Goal: Information Seeking & Learning: Learn about a topic

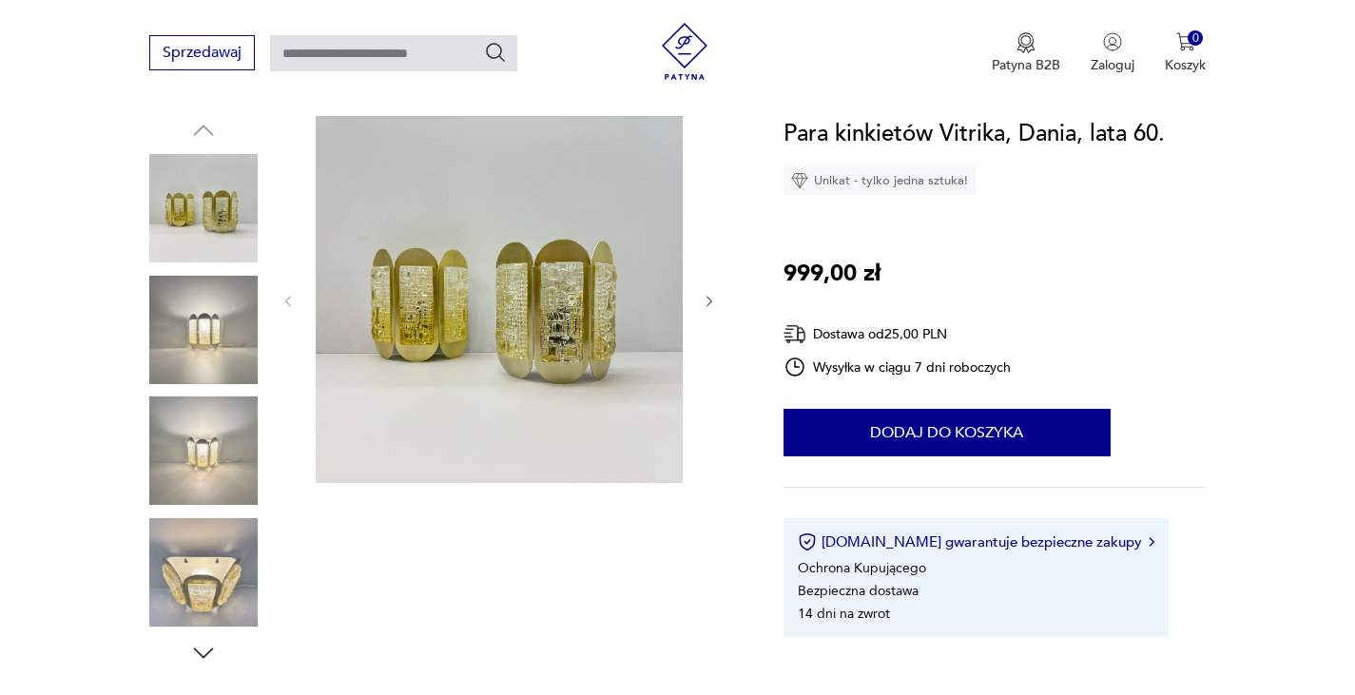
scroll to position [198, 0]
click at [212, 321] on img at bounding box center [203, 330] width 108 height 108
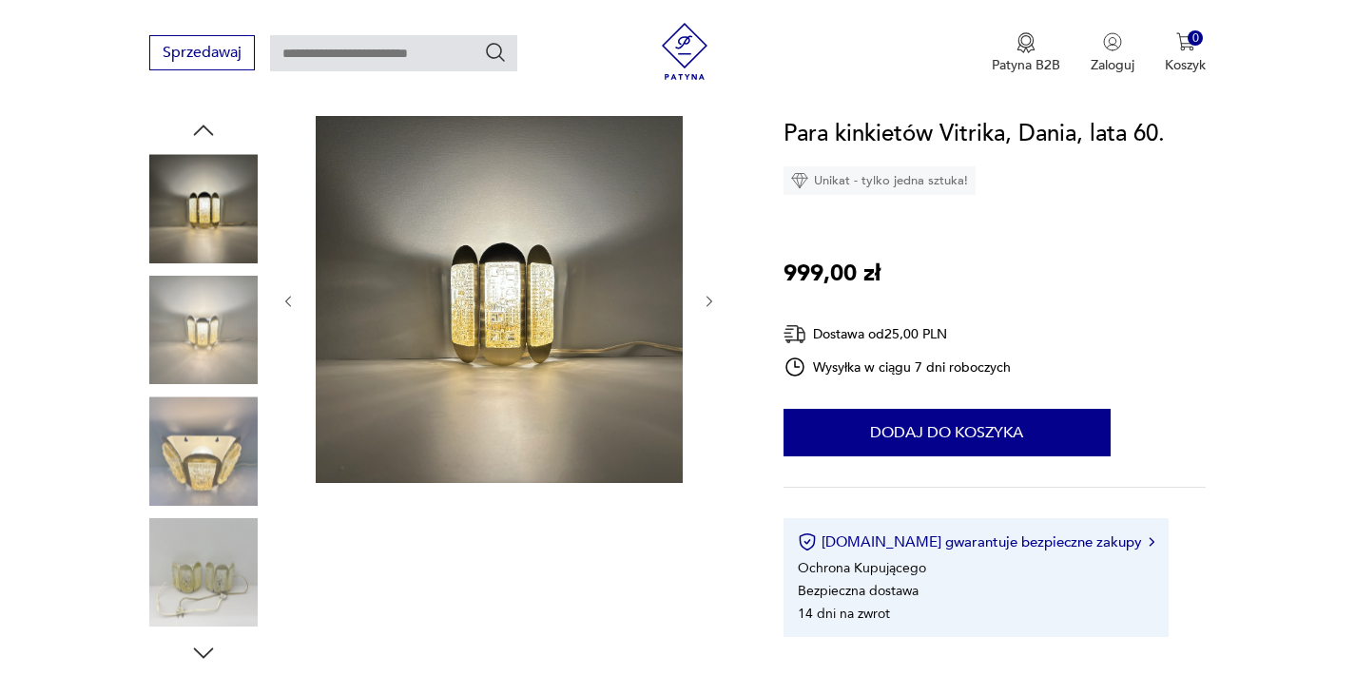
click at [217, 424] on img at bounding box center [203, 451] width 108 height 108
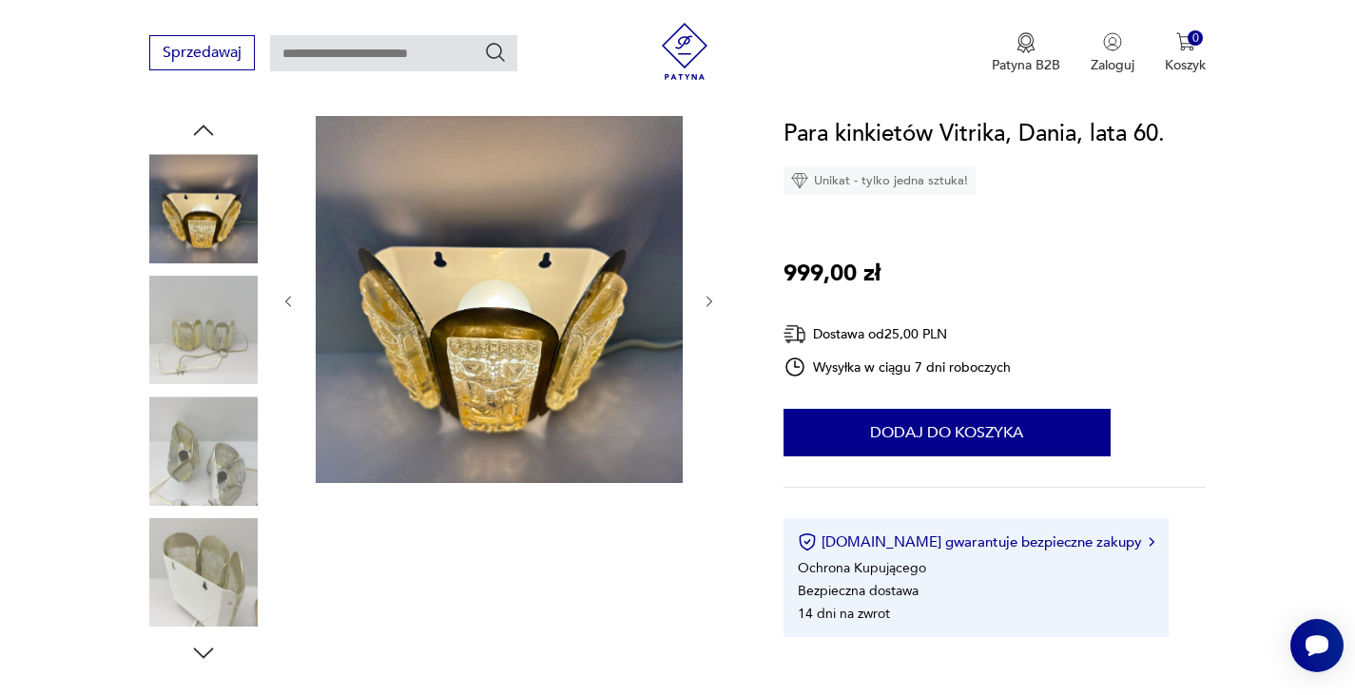
scroll to position [0, 0]
click at [205, 361] on img at bounding box center [203, 330] width 108 height 108
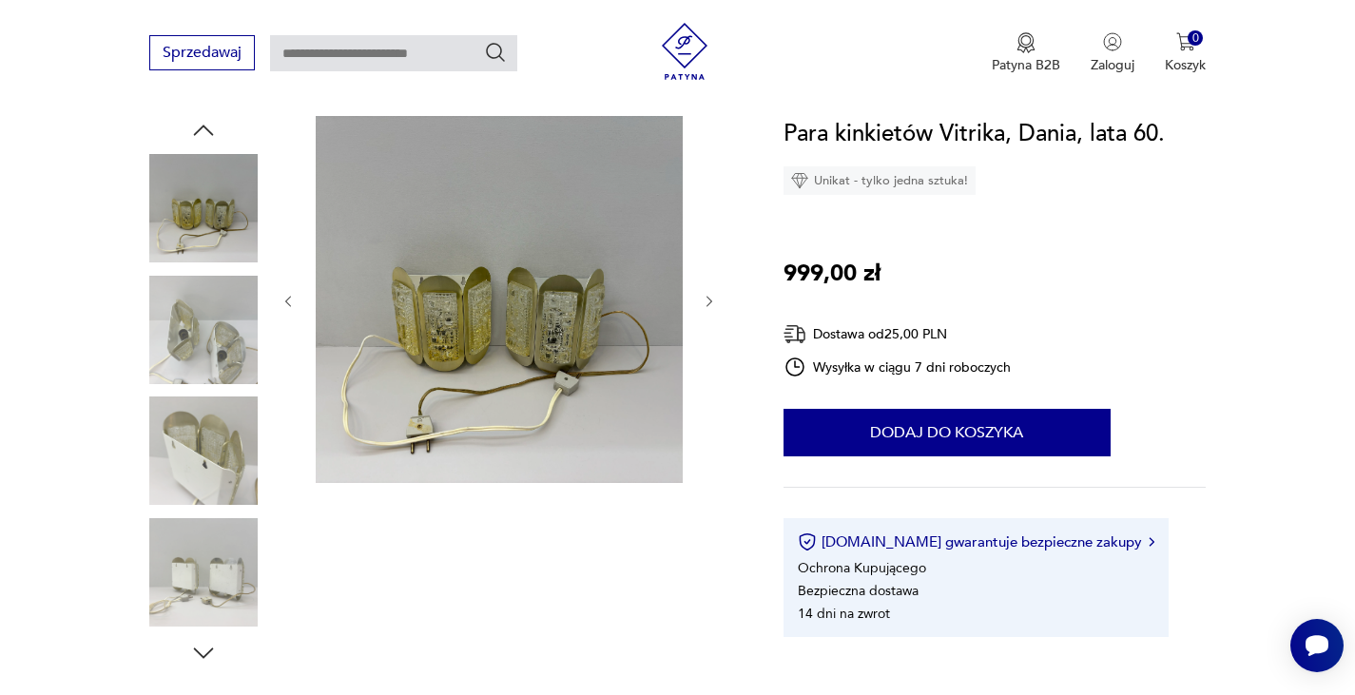
click at [209, 340] on img at bounding box center [203, 330] width 108 height 108
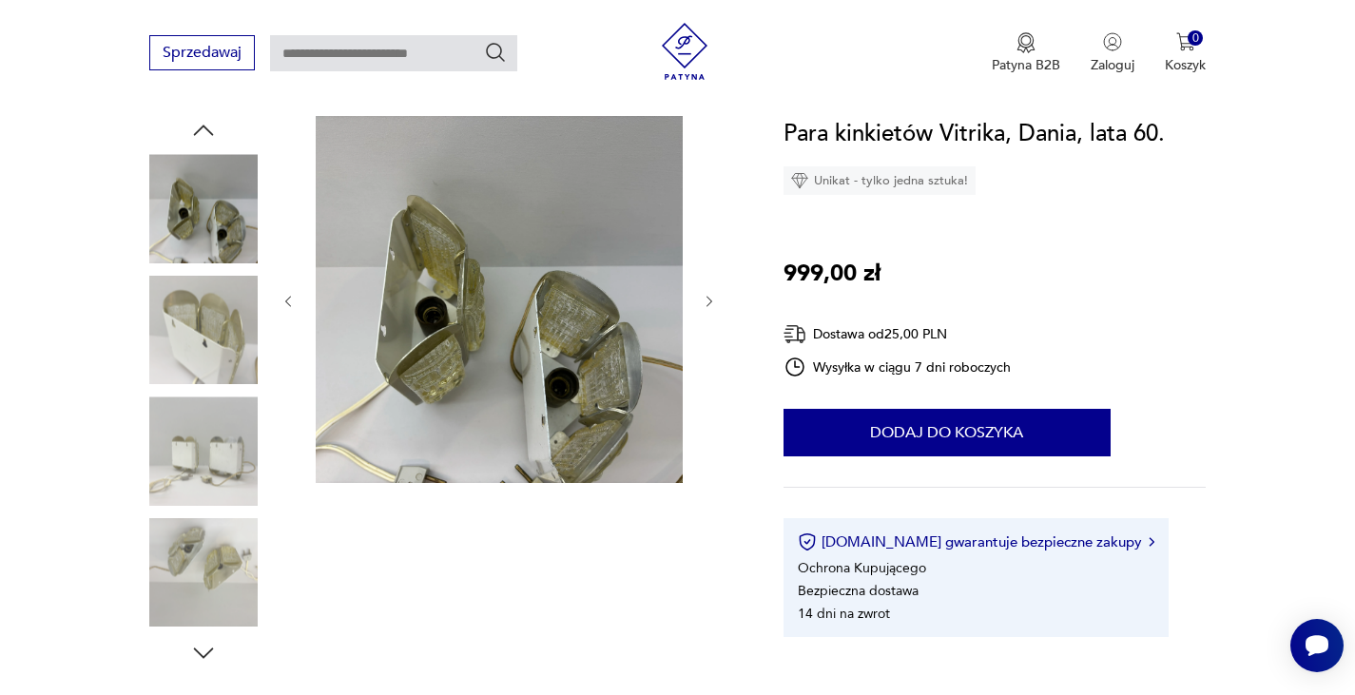
click at [209, 340] on img at bounding box center [203, 330] width 108 height 108
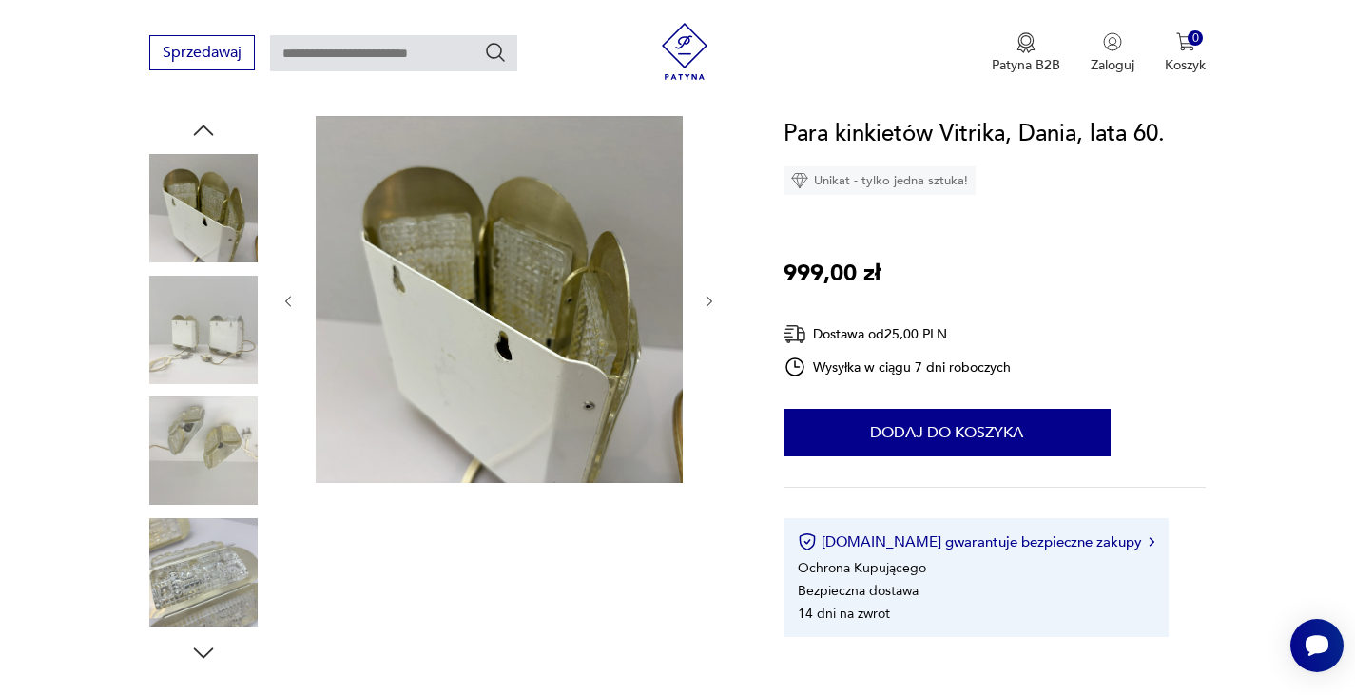
click at [205, 366] on img at bounding box center [203, 330] width 108 height 108
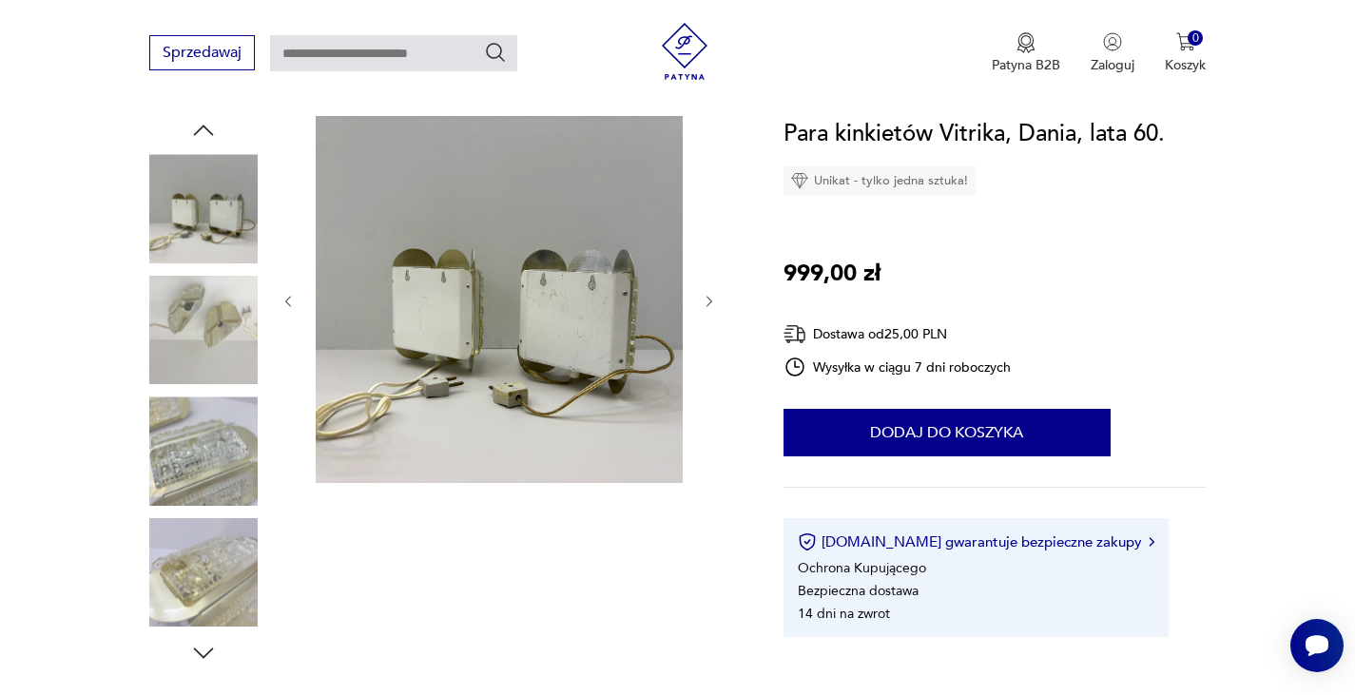
click at [205, 375] on img at bounding box center [203, 330] width 108 height 108
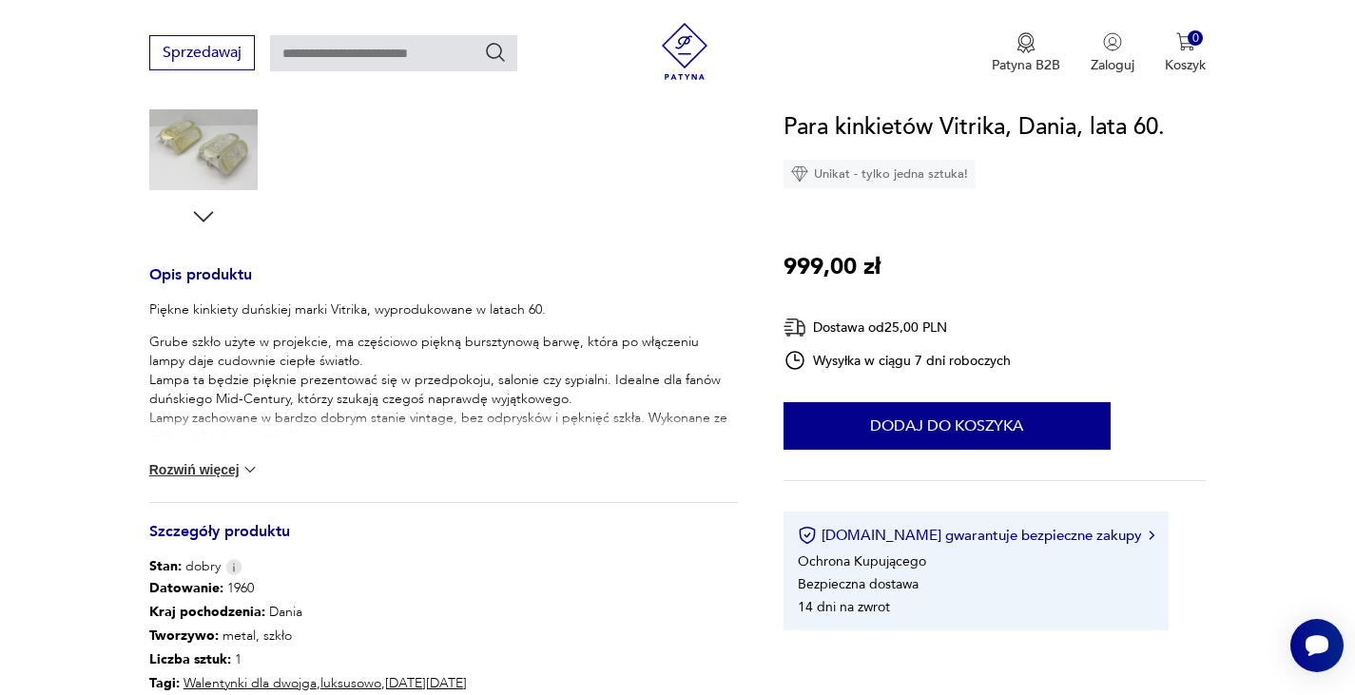
scroll to position [630, 0]
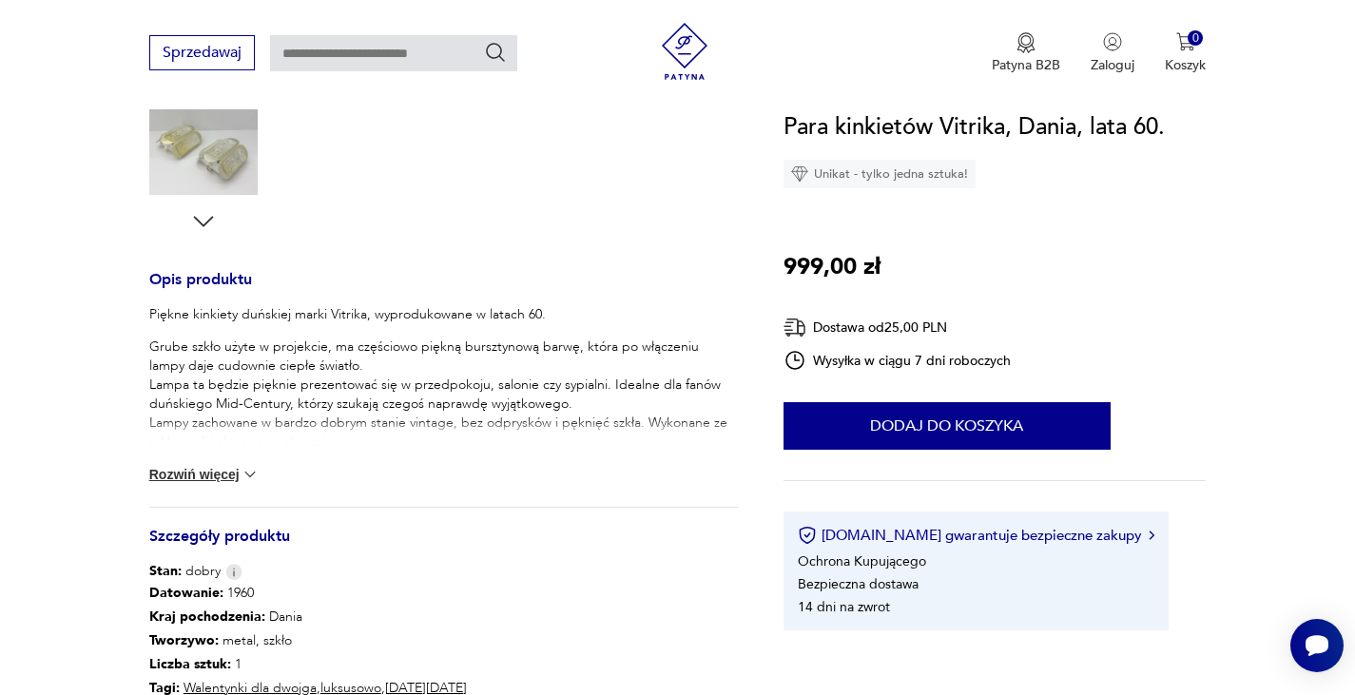
click at [199, 462] on div "Piękne kinkiety duńskiej marki Vitrika, wyprodukowane w latach 60. Grube szkło …" at bounding box center [443, 406] width 589 height 202
click at [201, 474] on button "Rozwiń więcej" at bounding box center [204, 474] width 110 height 19
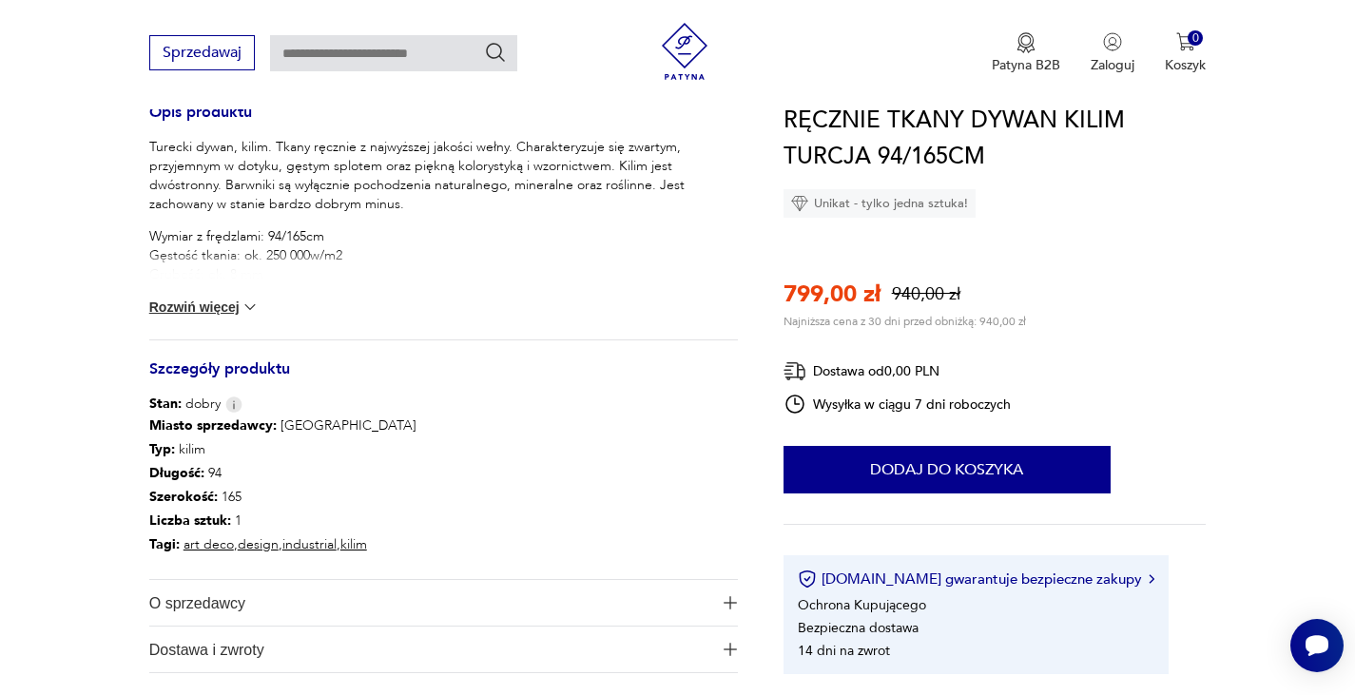
scroll to position [791, 0]
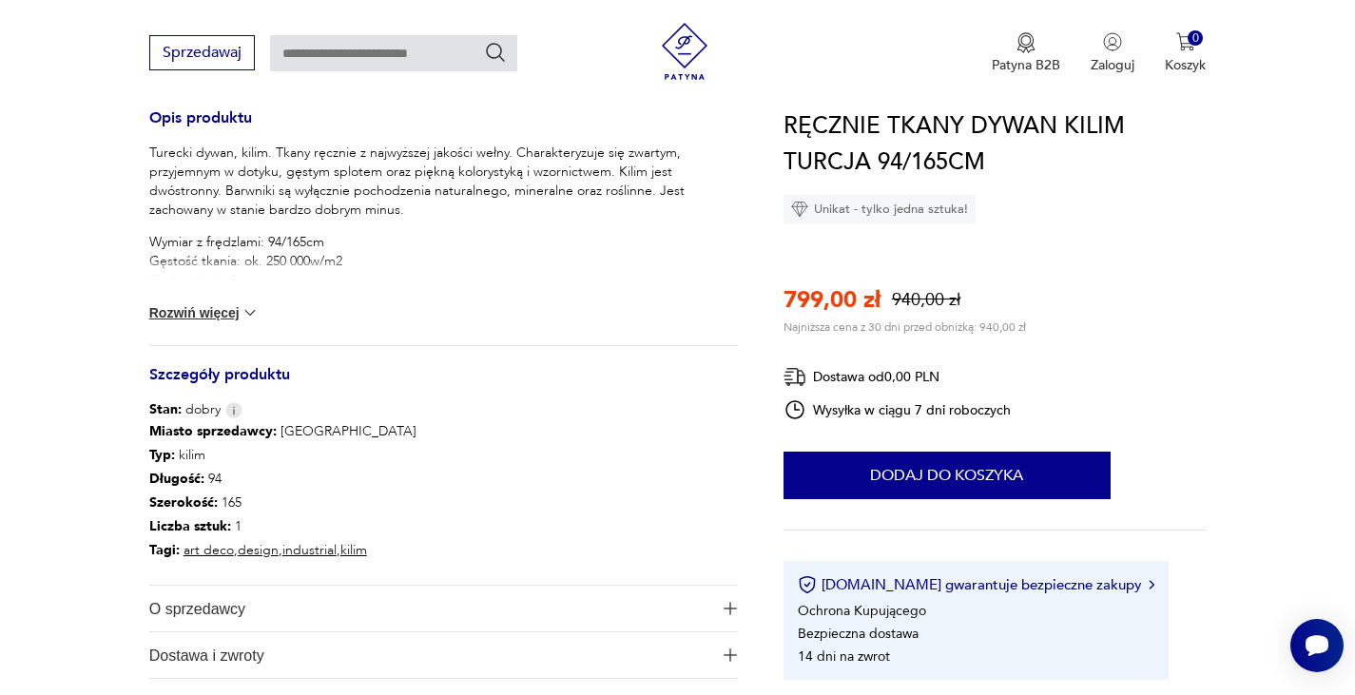
drag, startPoint x: 1369, startPoint y: 41, endPoint x: 1368, endPoint y: 175, distance: 134.1
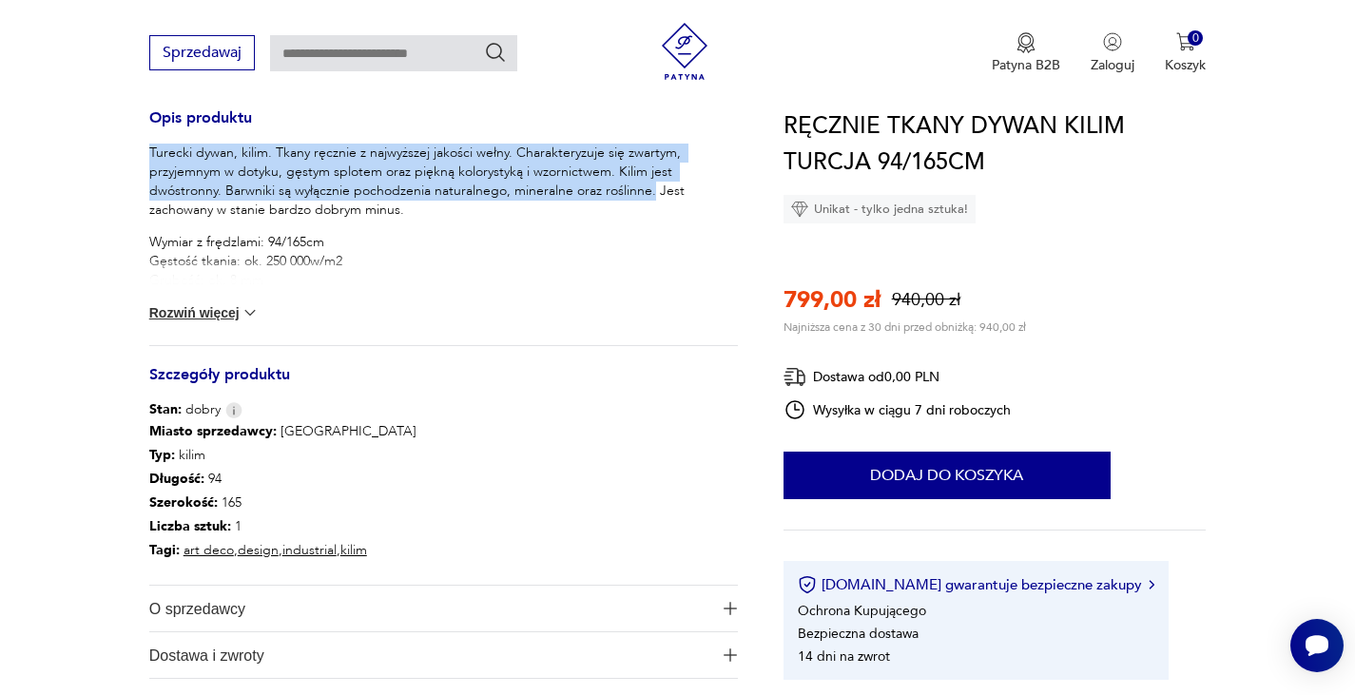
drag, startPoint x: 141, startPoint y: 149, endPoint x: 652, endPoint y: 190, distance: 512.4
click at [652, 190] on section "Sale Opis produktu Turecki dywan, kilim. Tkany ręcznie z najwyższej jakości weł…" at bounding box center [677, 124] width 1355 height 1202
copy p "Turecki dywan, kilim. Tkany ręcznie z najwyższej jakości wełny. Charakteryzuje …"
